Goal: Submit feedback/report problem

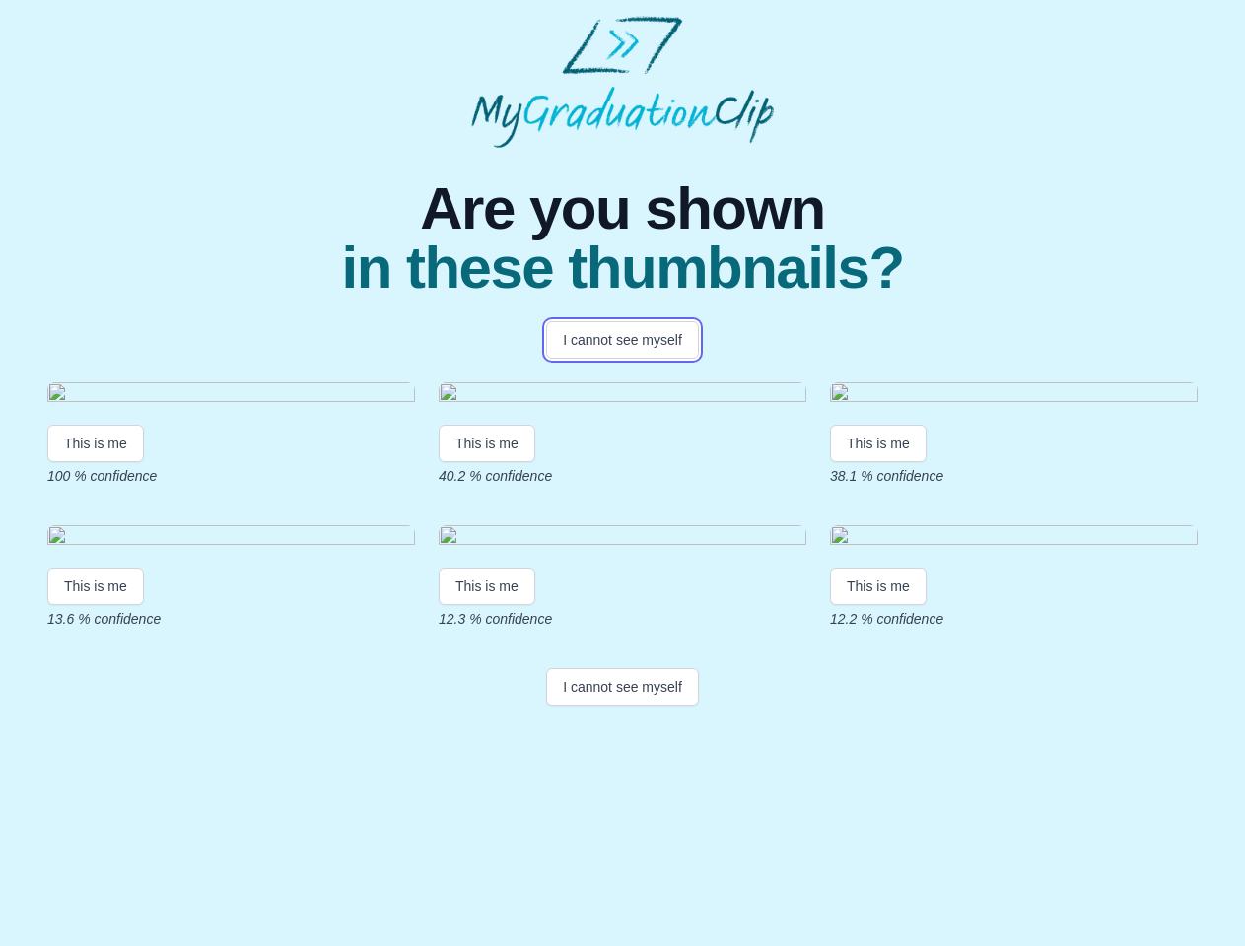
click at [622, 340] on button "I cannot see myself" at bounding box center [622, 339] width 153 height 37
click at [96, 598] on html "Are you shown in these thumbnails? I cannot see myself This is me 100 % confide…" at bounding box center [622, 364] width 1245 height 729
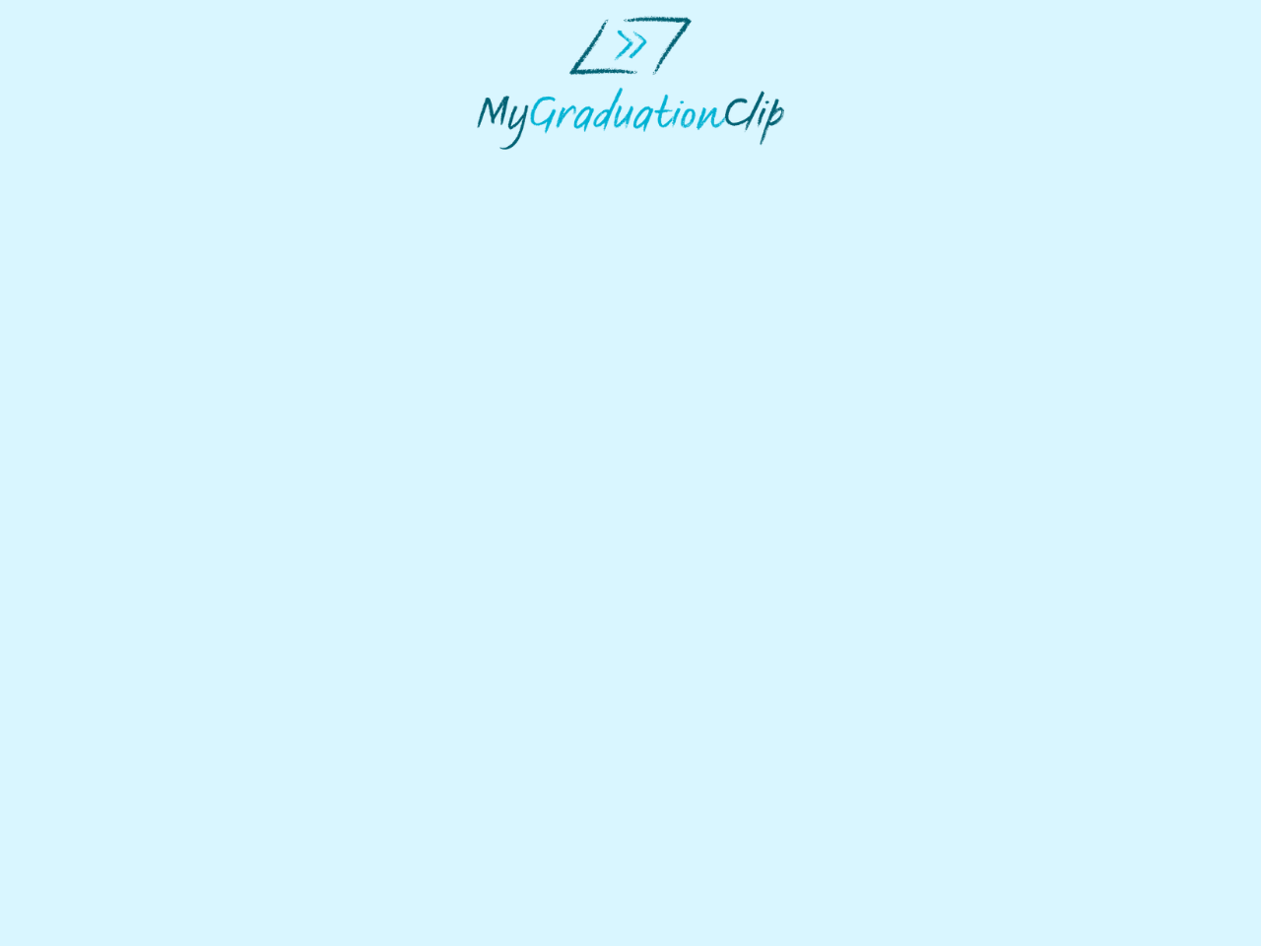
click at [490, 166] on html at bounding box center [630, 83] width 1261 height 166
click at [883, 166] on html at bounding box center [630, 83] width 1261 height 166
click at [96, 166] on html at bounding box center [630, 83] width 1261 height 166
click at [490, 166] on html at bounding box center [630, 83] width 1261 height 166
click at [883, 166] on html at bounding box center [630, 83] width 1261 height 166
